Goal: Navigation & Orientation: Find specific page/section

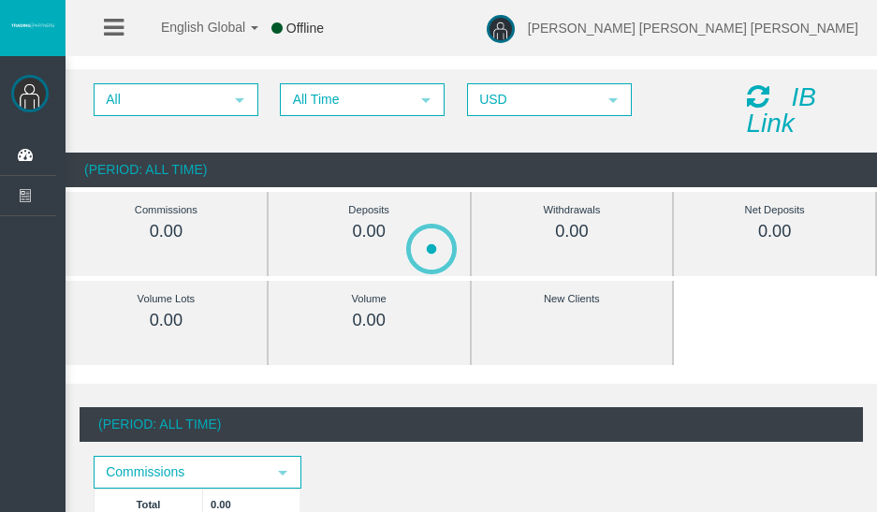
click at [774, 227] on div at bounding box center [786, 466] width 789 height 512
click at [623, 227] on div "0.00" at bounding box center [572, 232] width 117 height 22
click at [595, 223] on div "0.00" at bounding box center [572, 232] width 117 height 22
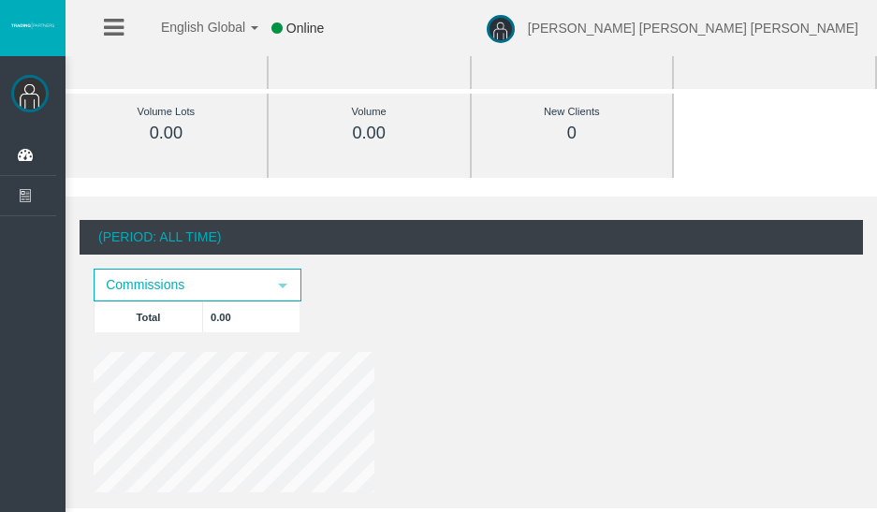
click at [26, 94] on img at bounding box center [29, 93] width 37 height 37
